Goal: Task Accomplishment & Management: Manage account settings

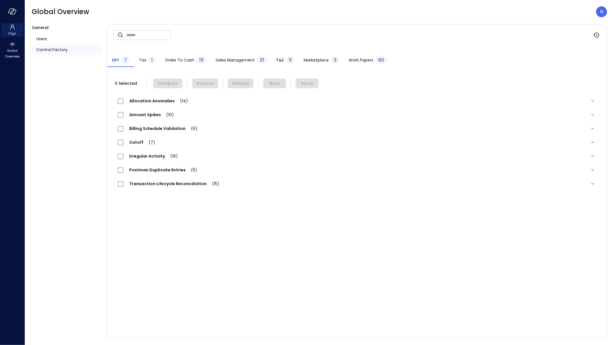
click at [12, 29] on icon at bounding box center [12, 27] width 7 height 7
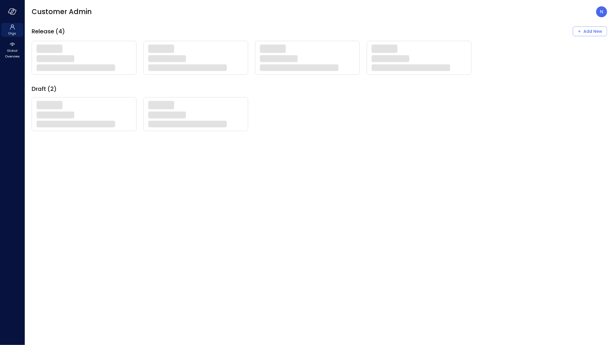
click at [137, 34] on div "Release (4) Add New" at bounding box center [319, 31] width 575 height 10
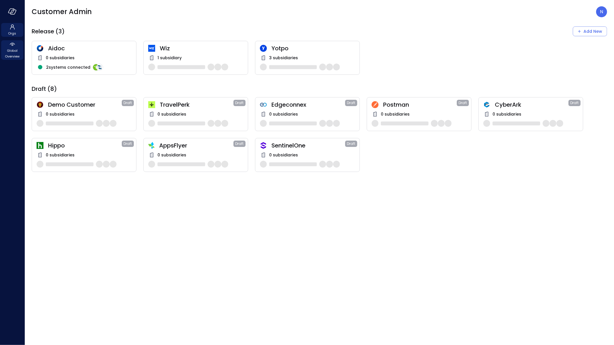
click at [12, 53] on span "Global Overview" at bounding box center [12, 54] width 18 height 12
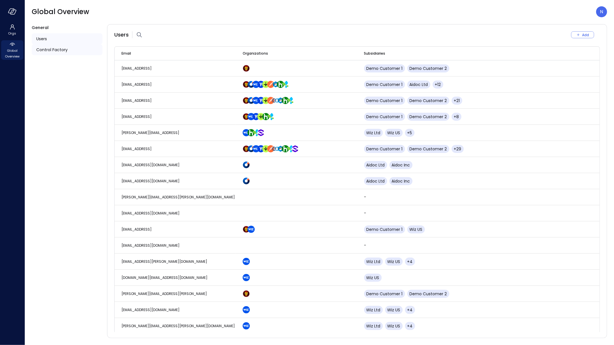
click at [73, 49] on div "Control Factory" at bounding box center [67, 49] width 71 height 11
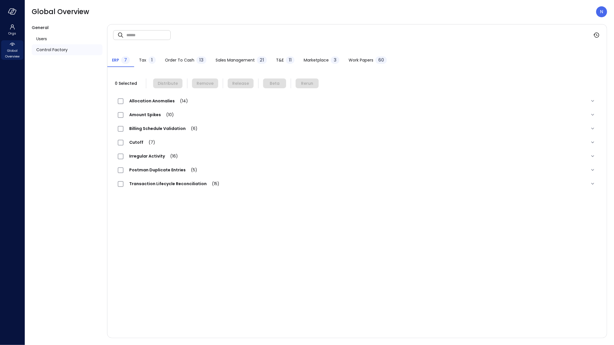
click at [130, 36] on input "text" at bounding box center [148, 34] width 44 height 15
click at [248, 60] on span "Sales Management" at bounding box center [235, 60] width 39 height 6
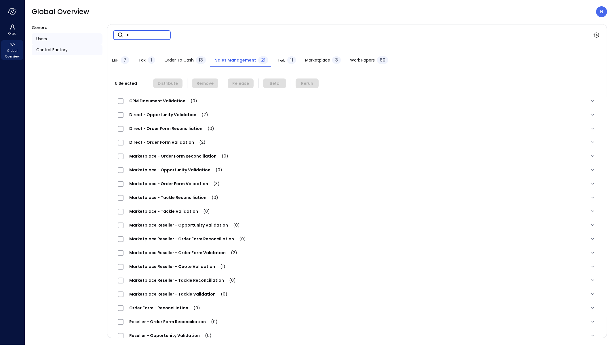
drag, startPoint x: 138, startPoint y: 35, endPoint x: 101, endPoint y: 36, distance: 36.9
click at [102, 35] on div "General Users Control Factory ​ * ​ ERP 7 Tax 1 Order to Cash 13 Sales Manageme…" at bounding box center [319, 181] width 575 height 314
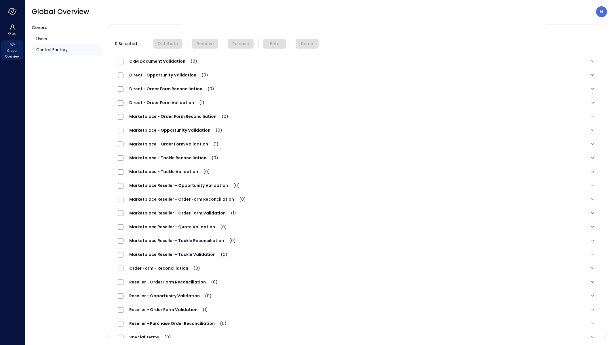
scroll to position [51, 0]
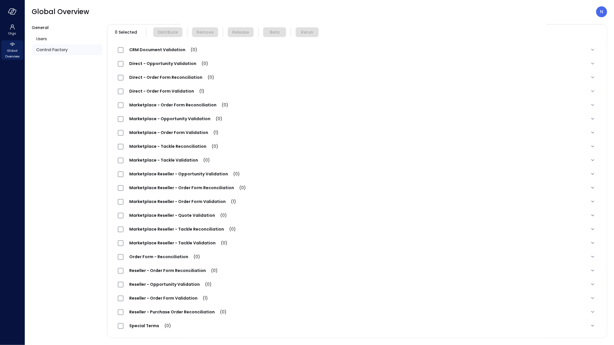
type input "***"
click at [198, 199] on span "Marketplace Reseller - Order Form Validation (1)" at bounding box center [182, 202] width 118 height 6
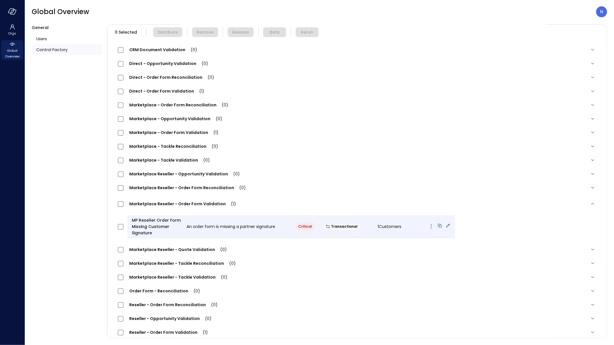
click at [446, 225] on icon at bounding box center [448, 226] width 4 height 4
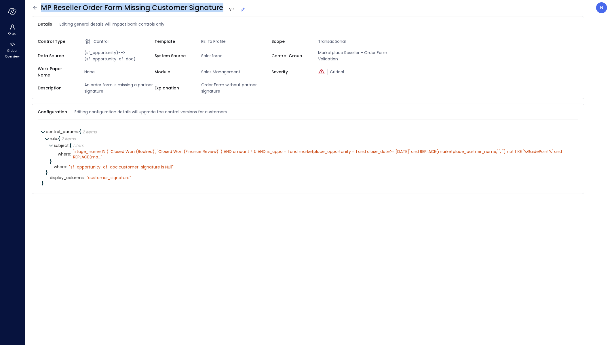
drag, startPoint x: 39, startPoint y: 8, endPoint x: 216, endPoint y: 6, distance: 176.8
click at [221, 7] on div "MP Reseller Order Form Missing Customer Signature V 14" at bounding box center [141, 7] width 218 height 9
click at [33, 8] on icon at bounding box center [35, 7] width 7 height 7
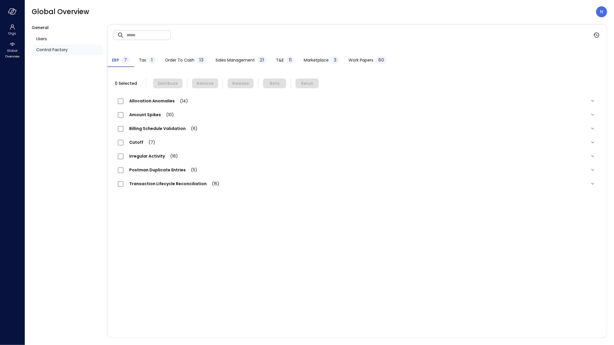
click at [151, 37] on input "text" at bounding box center [148, 34] width 44 height 15
click at [231, 62] on span "Sales Management" at bounding box center [235, 60] width 39 height 6
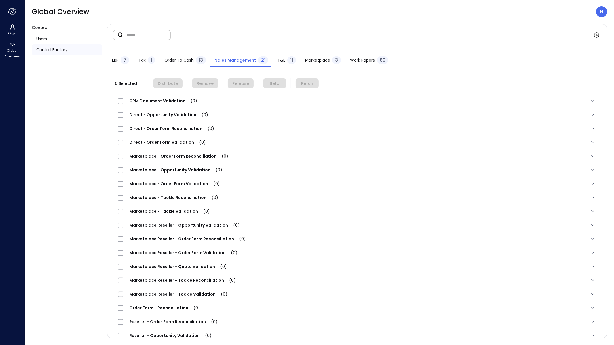
click at [151, 35] on input "text" at bounding box center [148, 34] width 44 height 15
paste input "**********"
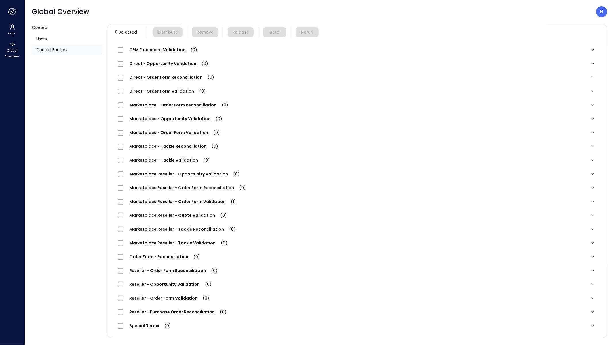
scroll to position [51, 0]
type input "**********"
click at [189, 202] on span "Marketplace Reseller - Order Form Validation (1)" at bounding box center [182, 202] width 118 height 6
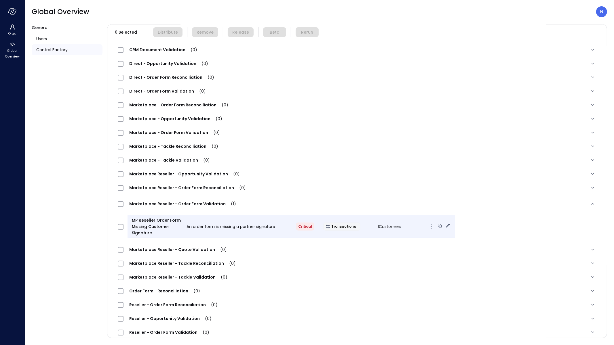
click at [379, 226] on span "1 Customers" at bounding box center [390, 227] width 24 height 6
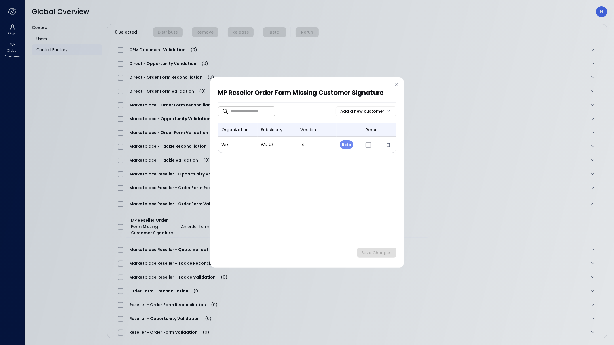
click at [345, 153] on body "**********" at bounding box center [307, 172] width 614 height 345
click at [353, 182] on li "Release" at bounding box center [354, 181] width 29 height 12
type input "*"
click at [375, 216] on div "​ ​ Add a new customer organization subsidiary version rerun Wiz Wiz US 14 Rele…" at bounding box center [307, 175] width 178 height 132
click at [386, 257] on div "Save Changes" at bounding box center [377, 253] width 30 height 7
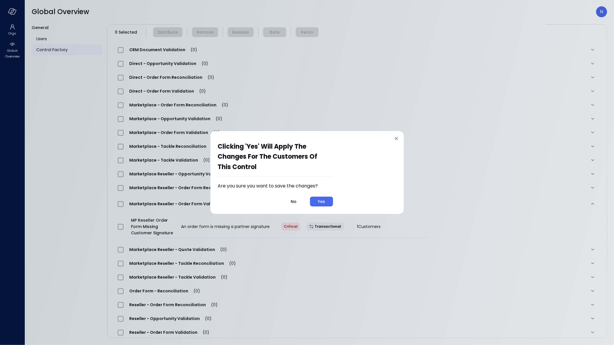
click at [328, 205] on button "Yes" at bounding box center [321, 202] width 23 height 10
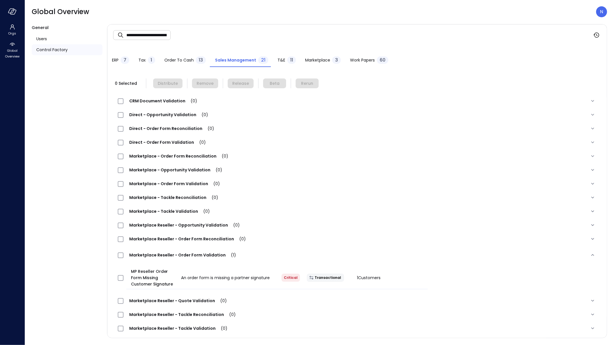
click at [173, 35] on div "**********" at bounding box center [356, 34] width 499 height 21
click at [167, 34] on input "**********" at bounding box center [148, 35] width 44 height 15
